Goal: Task Accomplishment & Management: Use online tool/utility

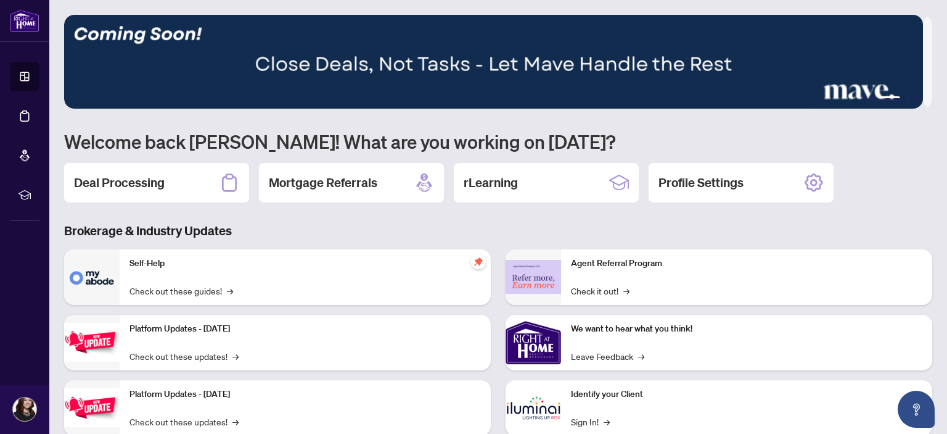
click at [148, 160] on div "1 2 3 4 5 Welcome back Christine! What are you working on today? Deal Processin…" at bounding box center [498, 267] width 868 height 504
click at [141, 171] on div "Deal Processing" at bounding box center [156, 182] width 185 height 39
